Goal: Task Accomplishment & Management: Manage account settings

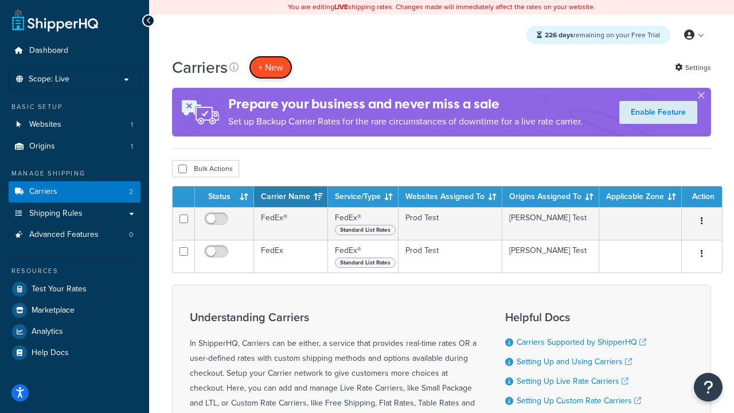
click at [271, 67] on button "+ New" at bounding box center [271, 68] width 44 height 24
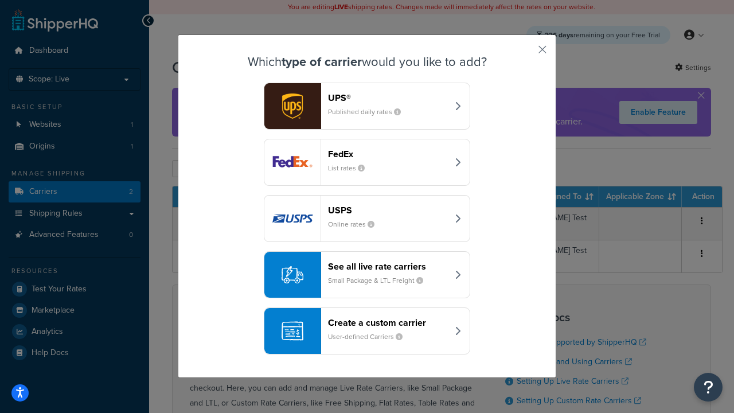
click at [367, 162] on div "FedEx List rates" at bounding box center [388, 162] width 120 height 28
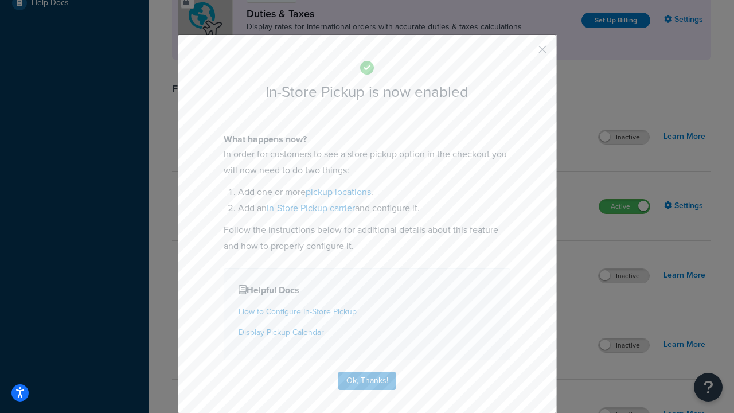
click at [525, 53] on button "button" at bounding box center [525, 53] width 3 height 3
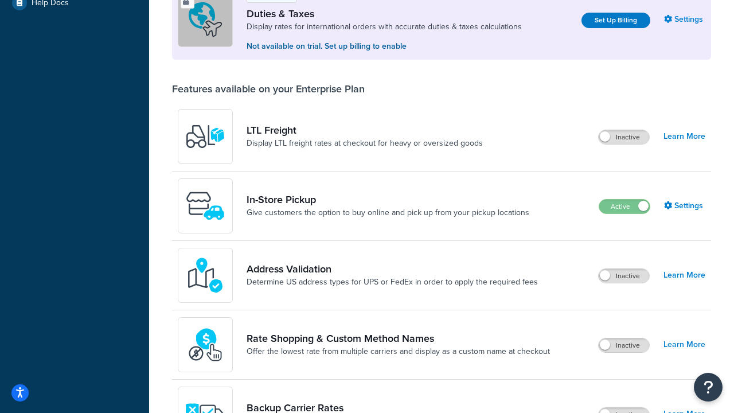
scroll to position [350, 0]
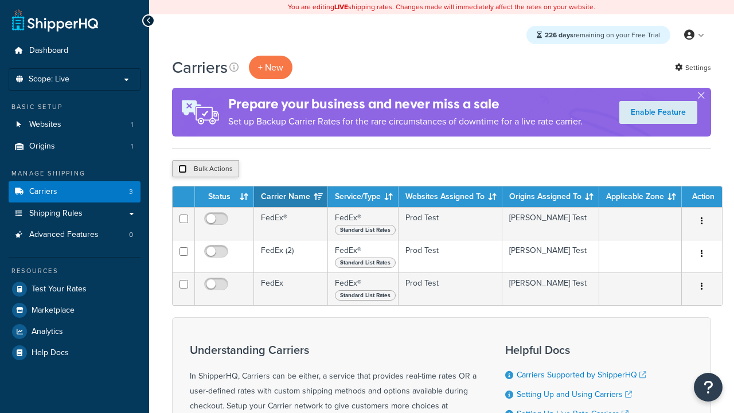
click at [182, 169] on input "checkbox" at bounding box center [182, 169] width 9 height 9
checkbox input "true"
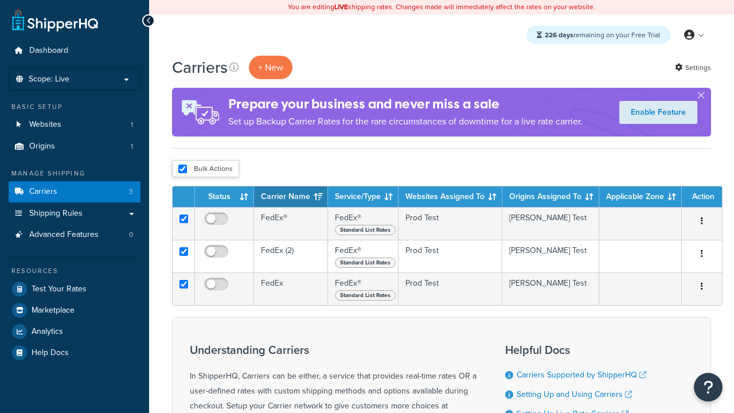
click at [0, 0] on button "Delete" at bounding box center [0, 0] width 0 height 0
